Goal: Task Accomplishment & Management: Manage account settings

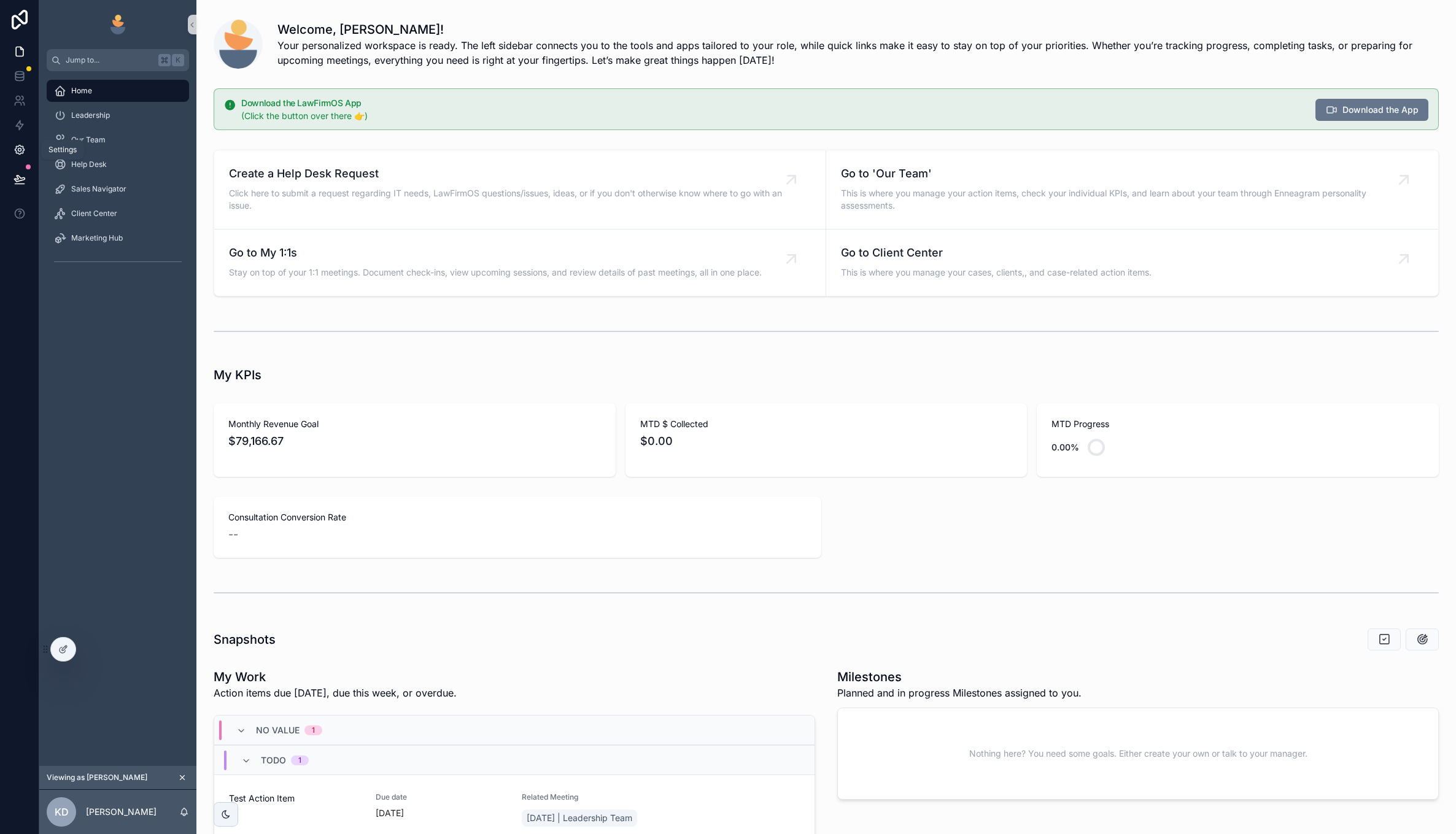
click at [23, 145] on icon at bounding box center [19, 150] width 12 height 12
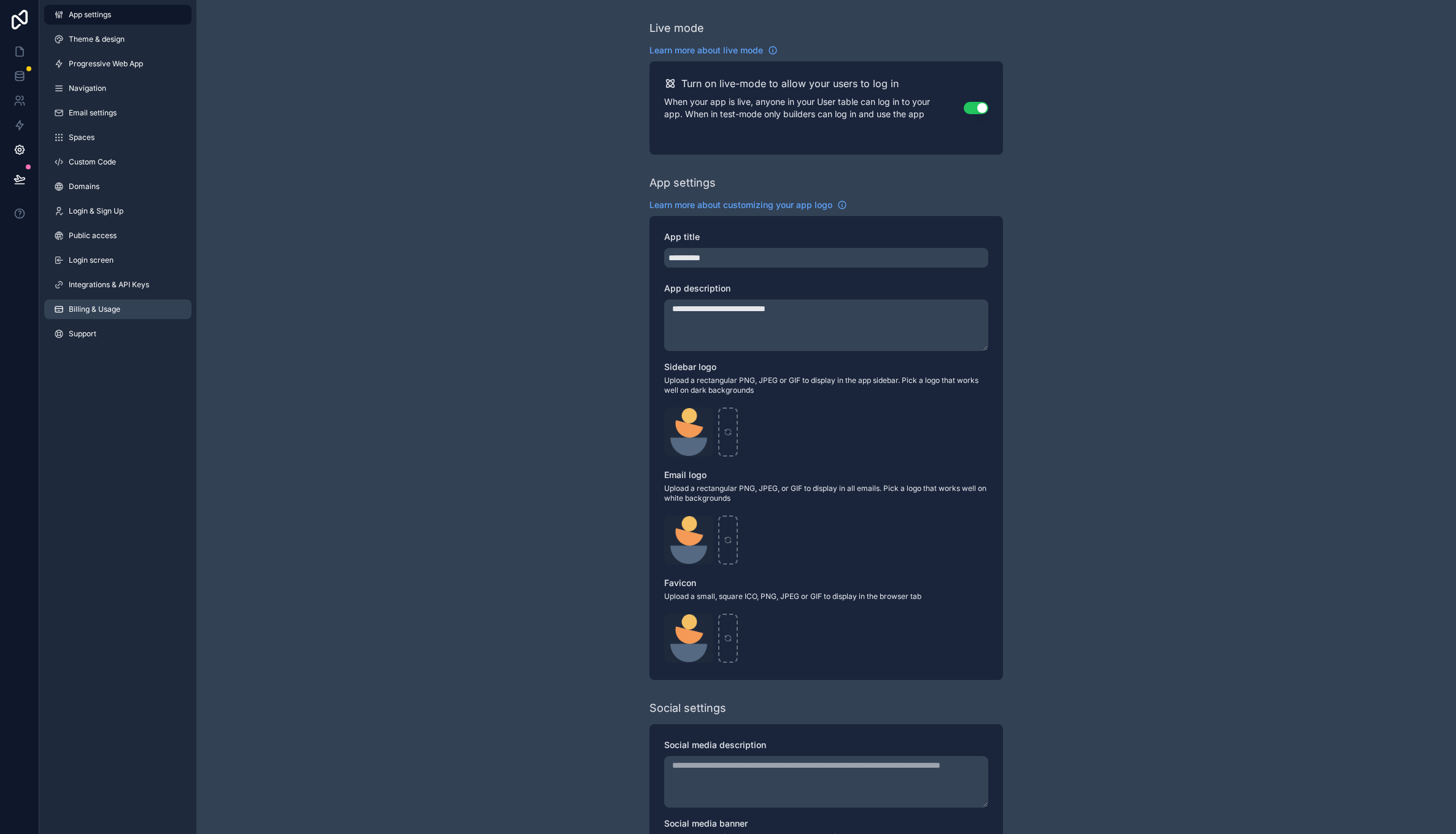
click at [109, 304] on link "Billing & Usage" at bounding box center [118, 309] width 147 height 19
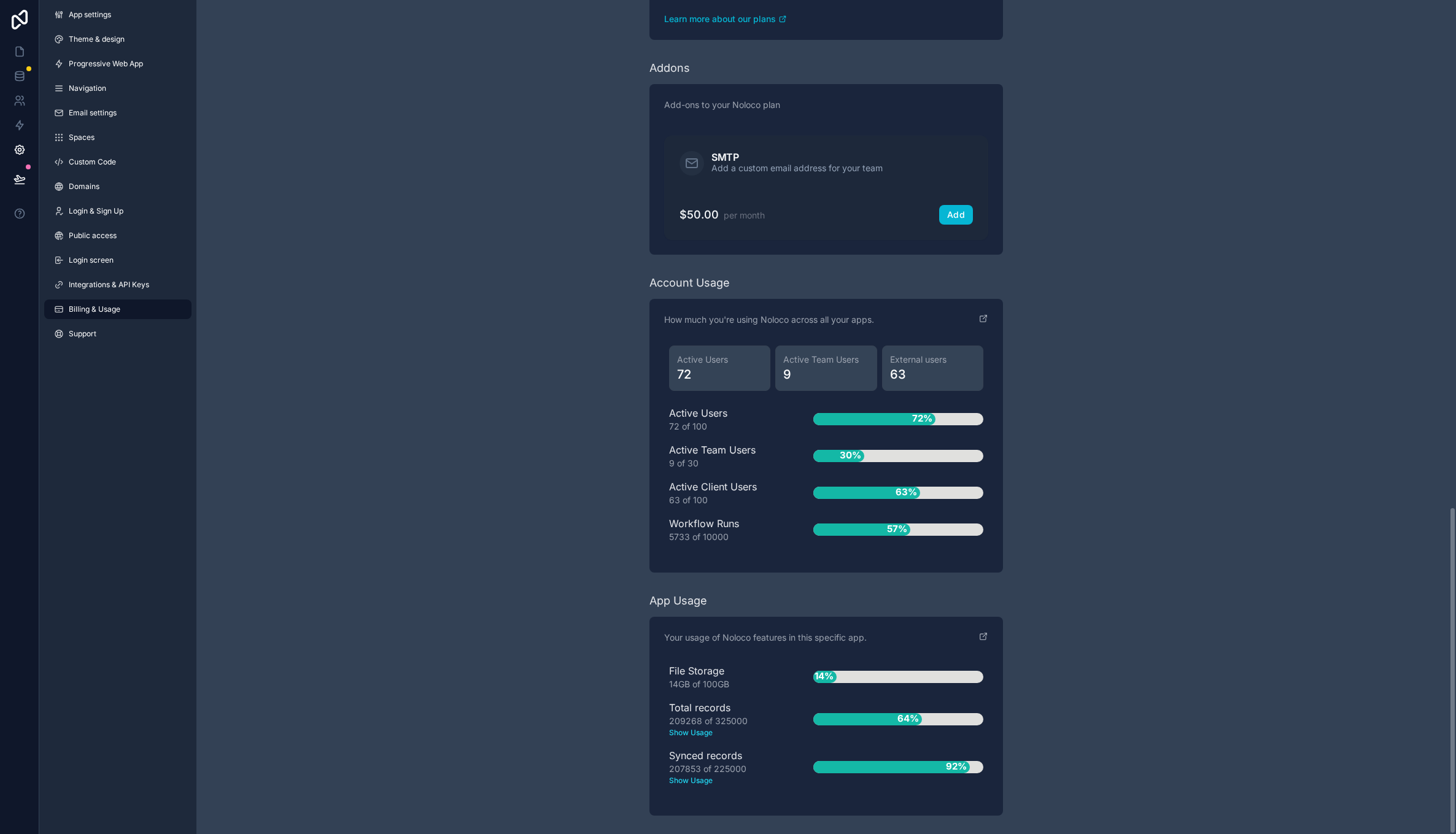
scroll to position [1292, 0]
click at [690, 780] on text "Show Usage" at bounding box center [721, 781] width 105 height 11
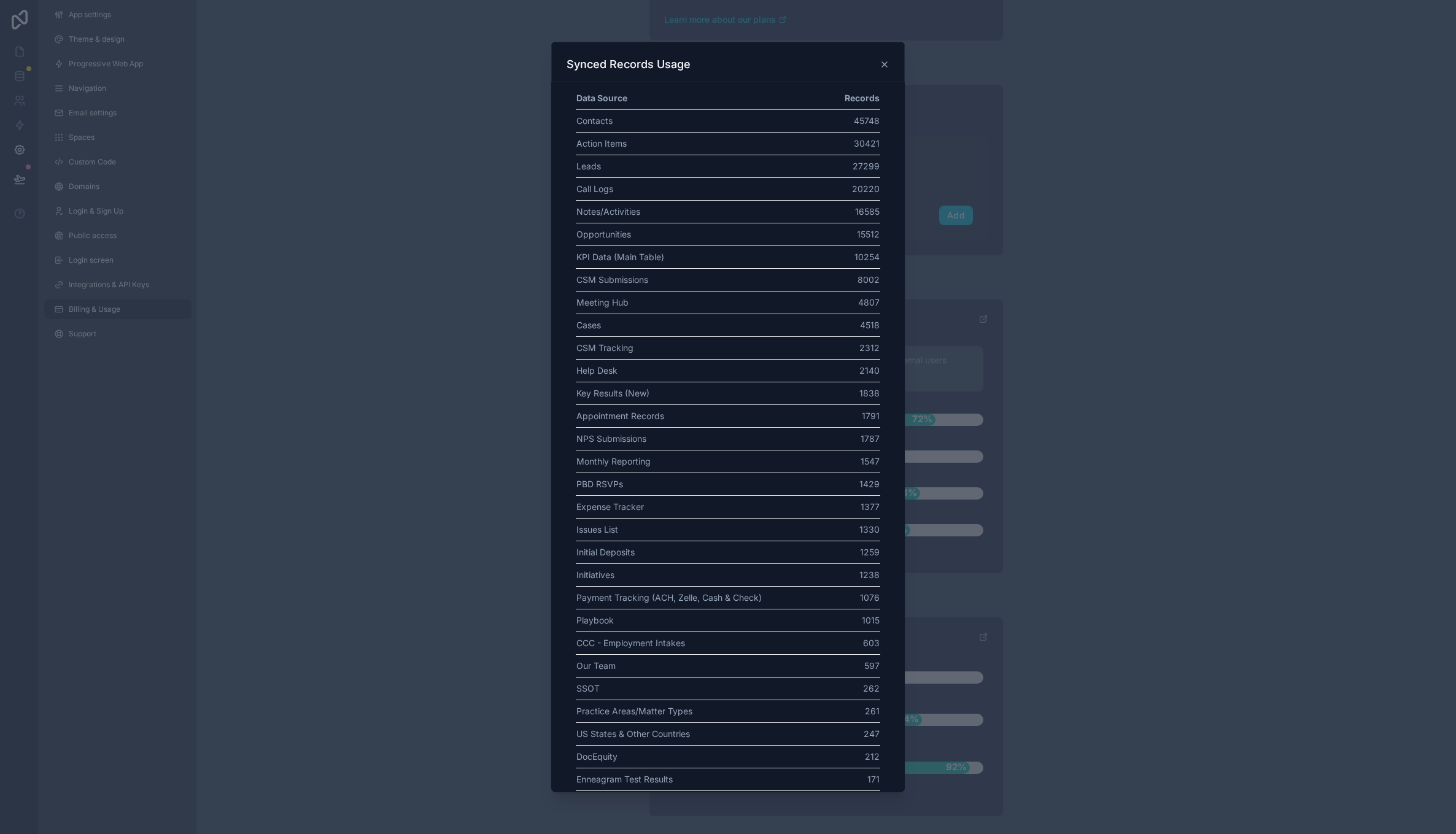
scroll to position [0, 0]
click at [885, 64] on icon at bounding box center [884, 65] width 5 height 5
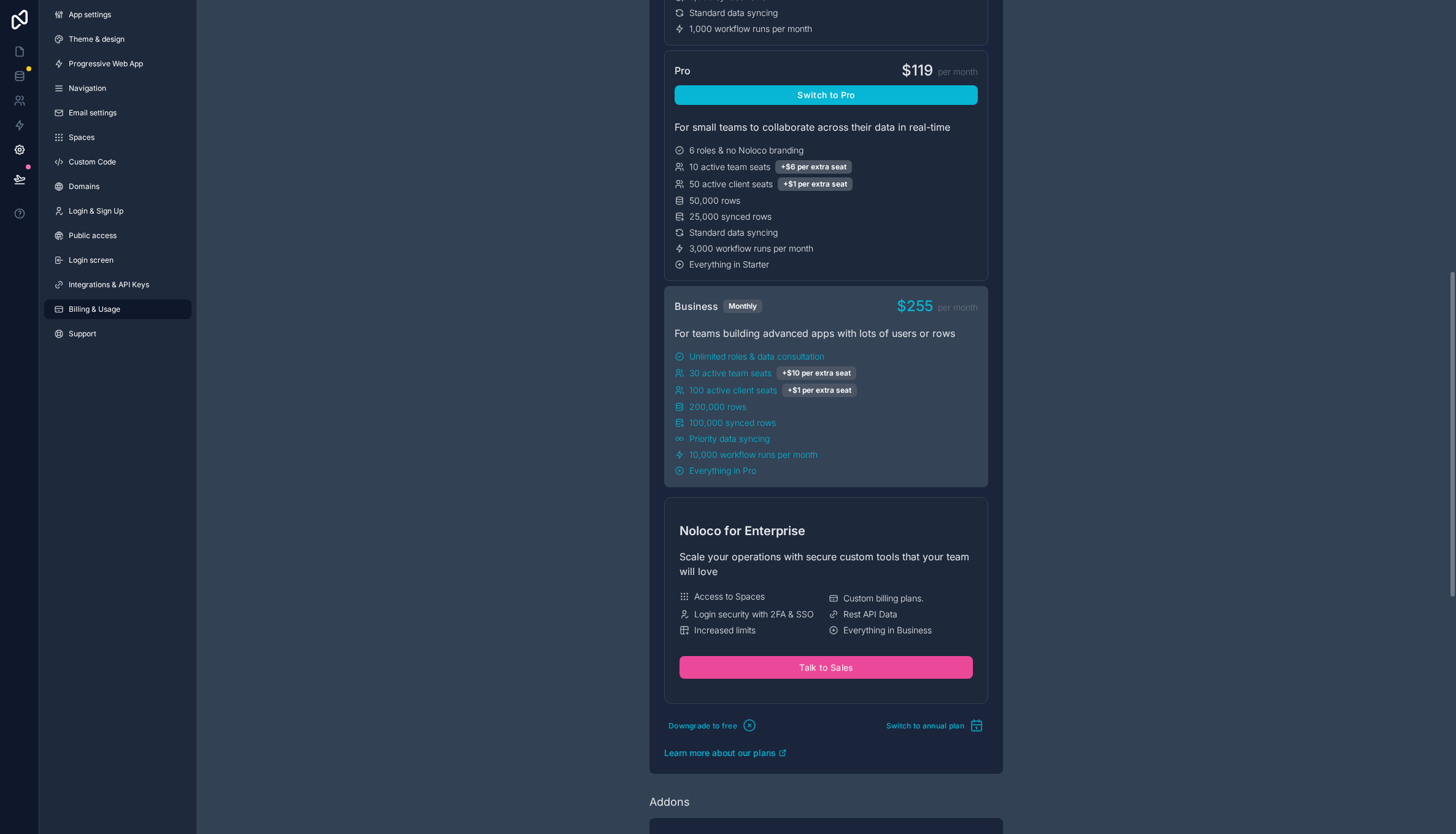
scroll to position [535, 0]
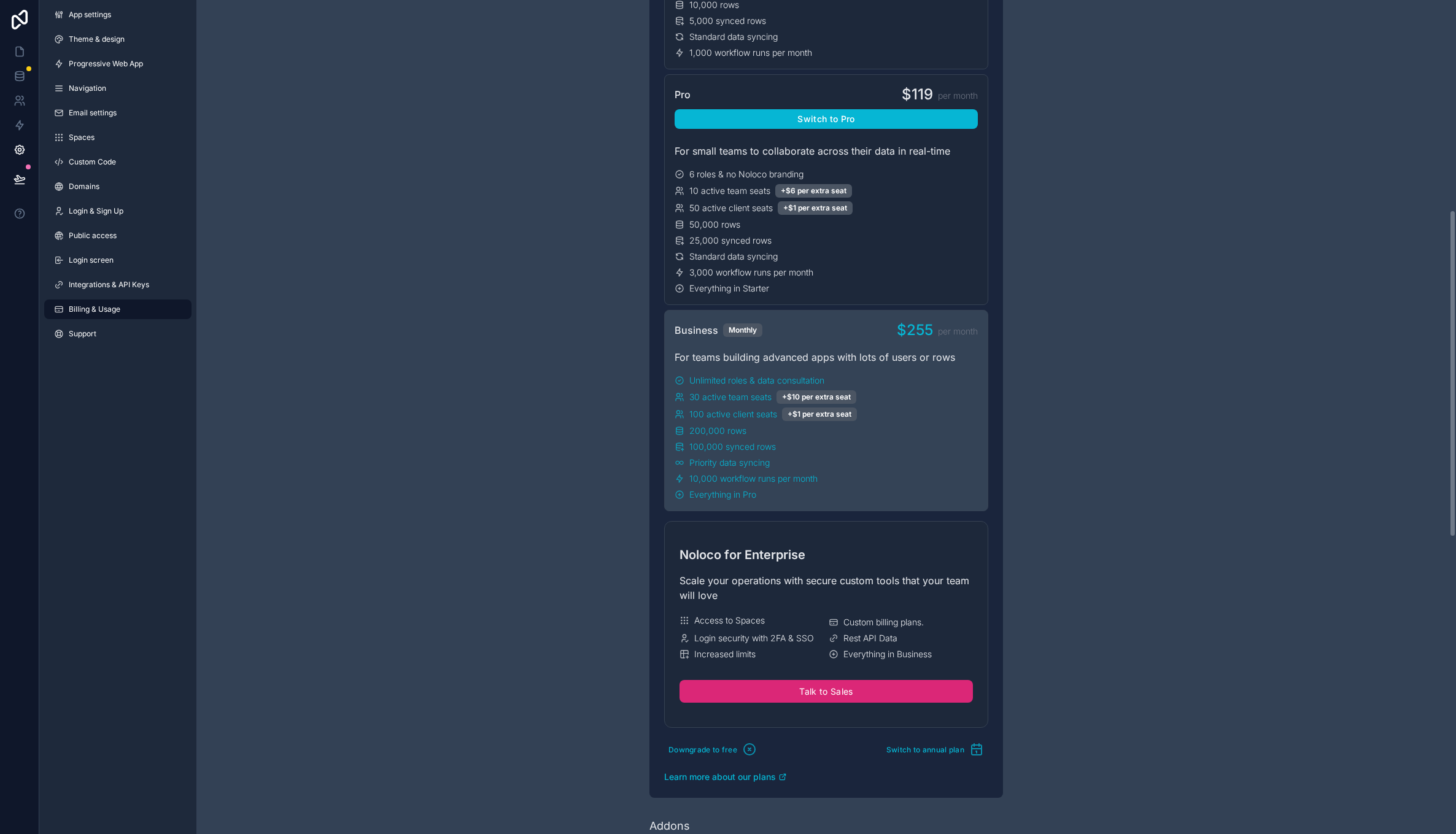
click at [790, 680] on button "Talk to Sales" at bounding box center [826, 691] width 293 height 23
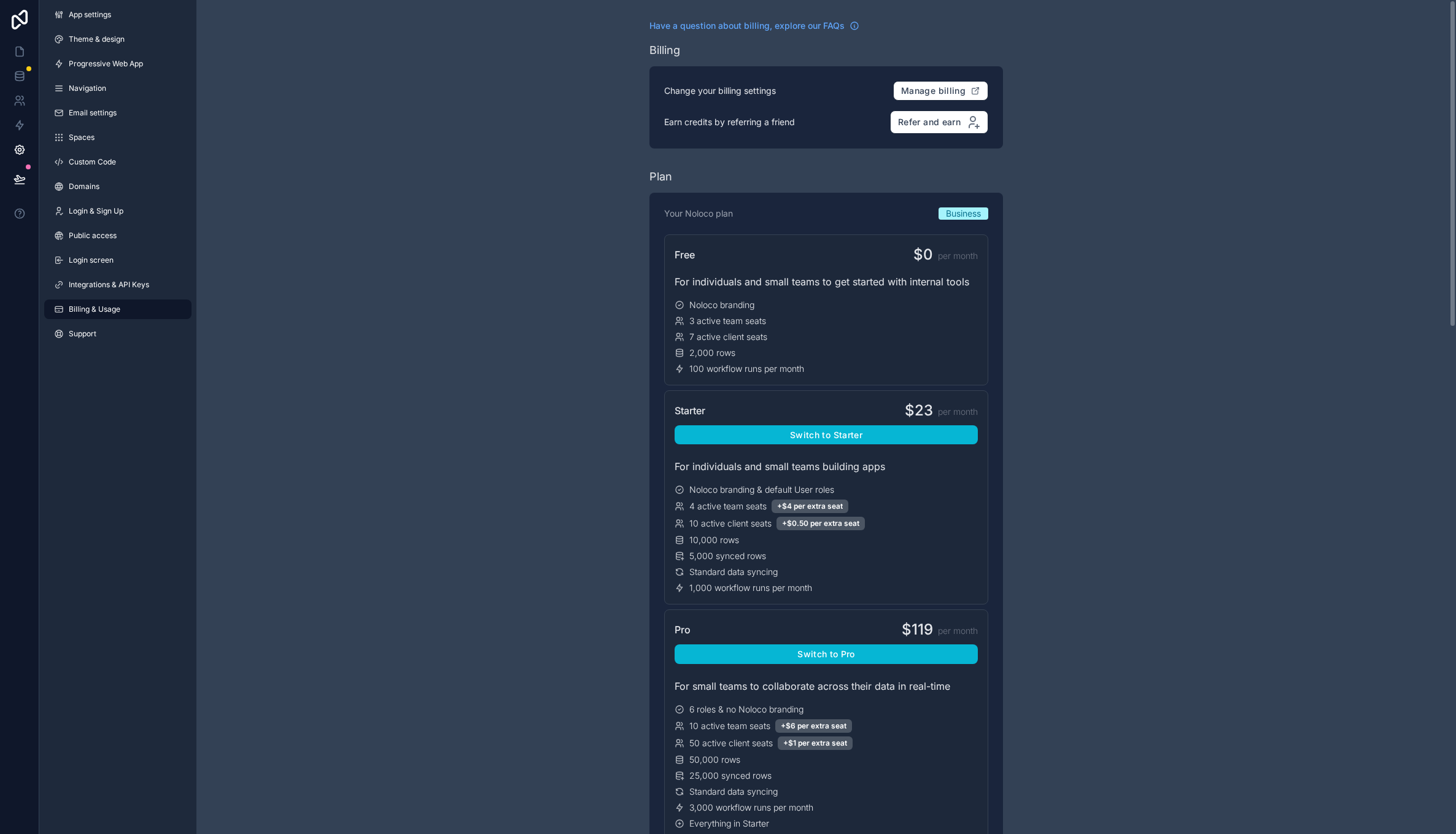
scroll to position [0, 0]
